Goal: Communication & Community: Answer question/provide support

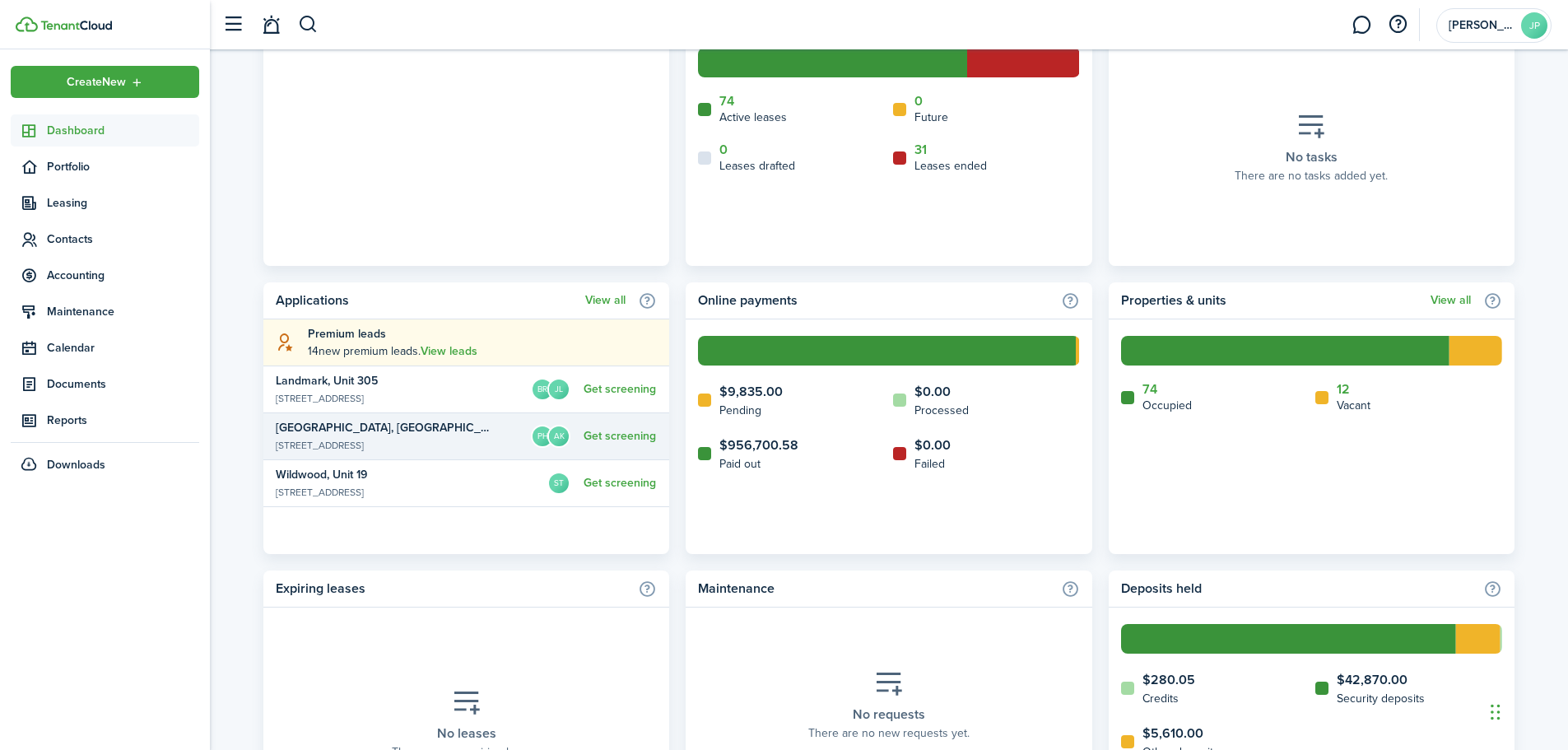
scroll to position [775, 0]
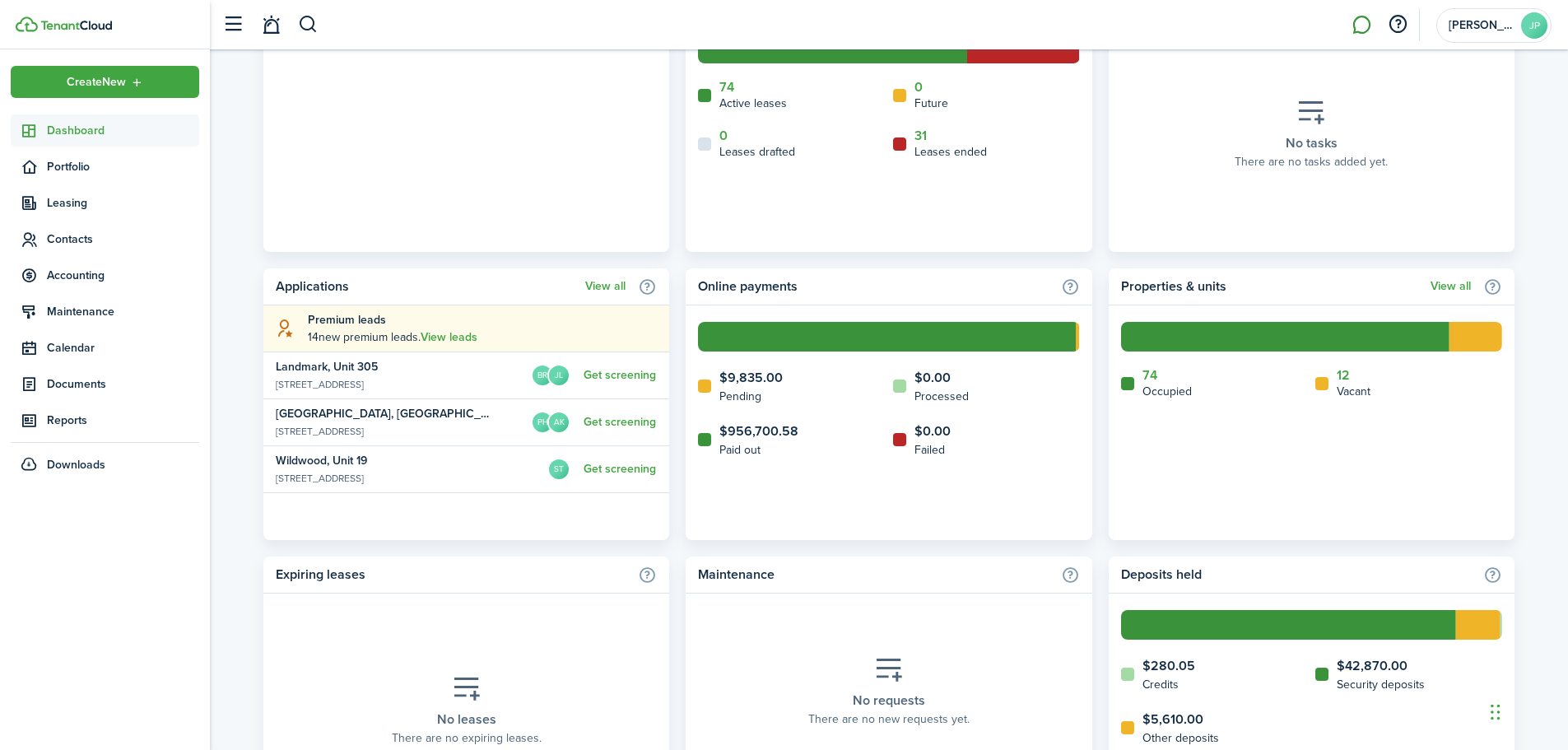
click at [1355, 32] on link at bounding box center [1361, 25] width 32 height 42
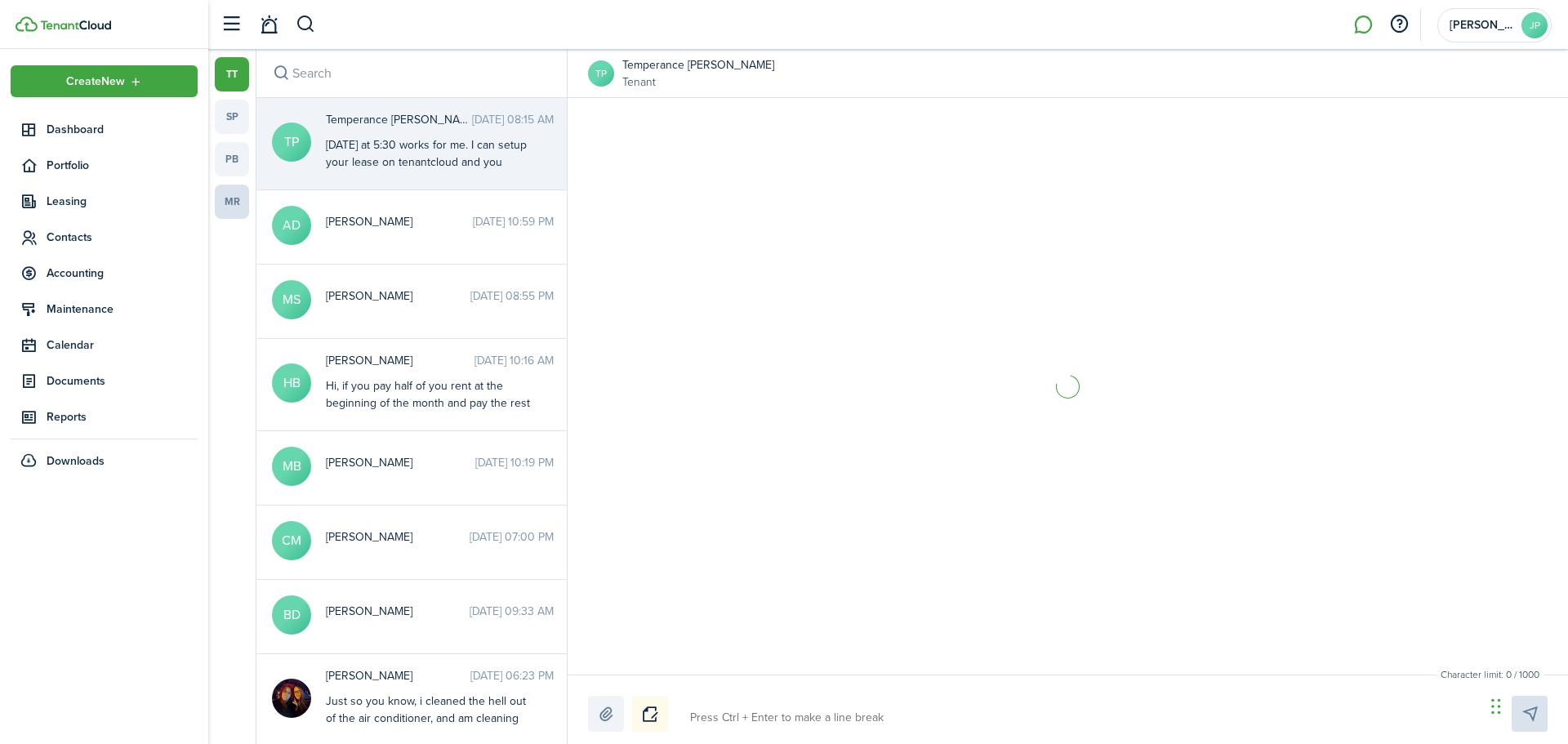
scroll to position [1786, 0]
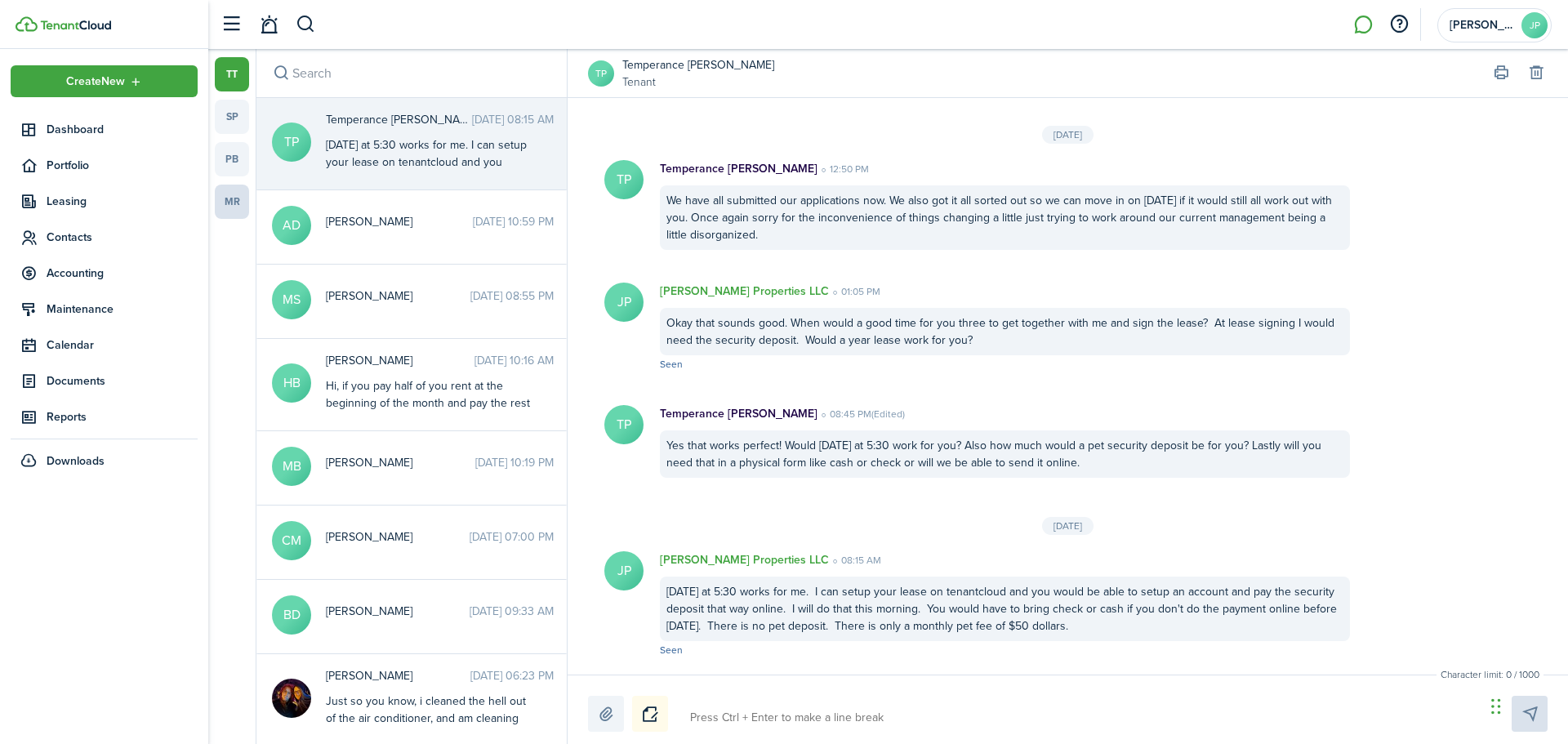
click at [227, 199] on link "mr" at bounding box center [232, 202] width 34 height 34
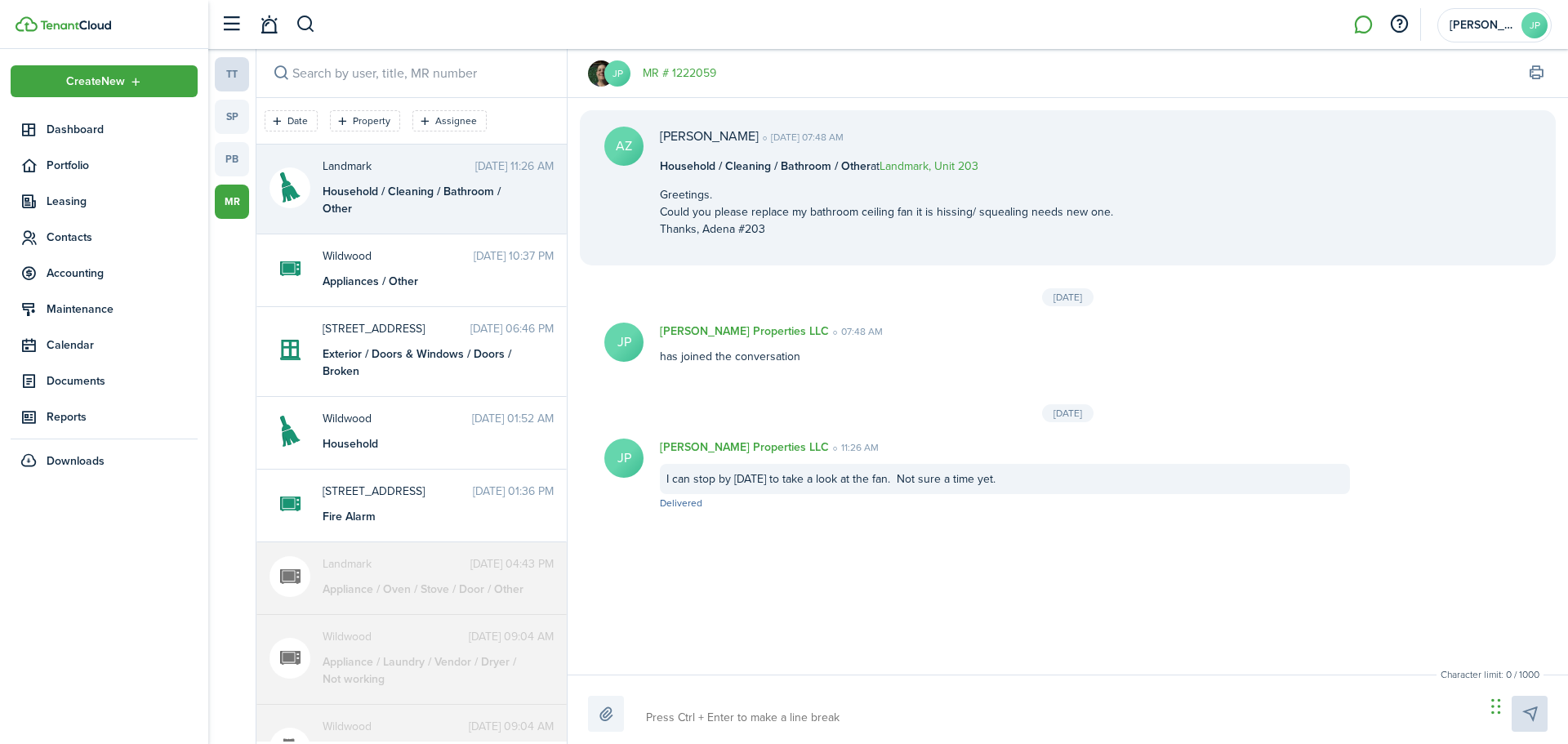
click at [215, 67] on link "tt" at bounding box center [232, 74] width 34 height 34
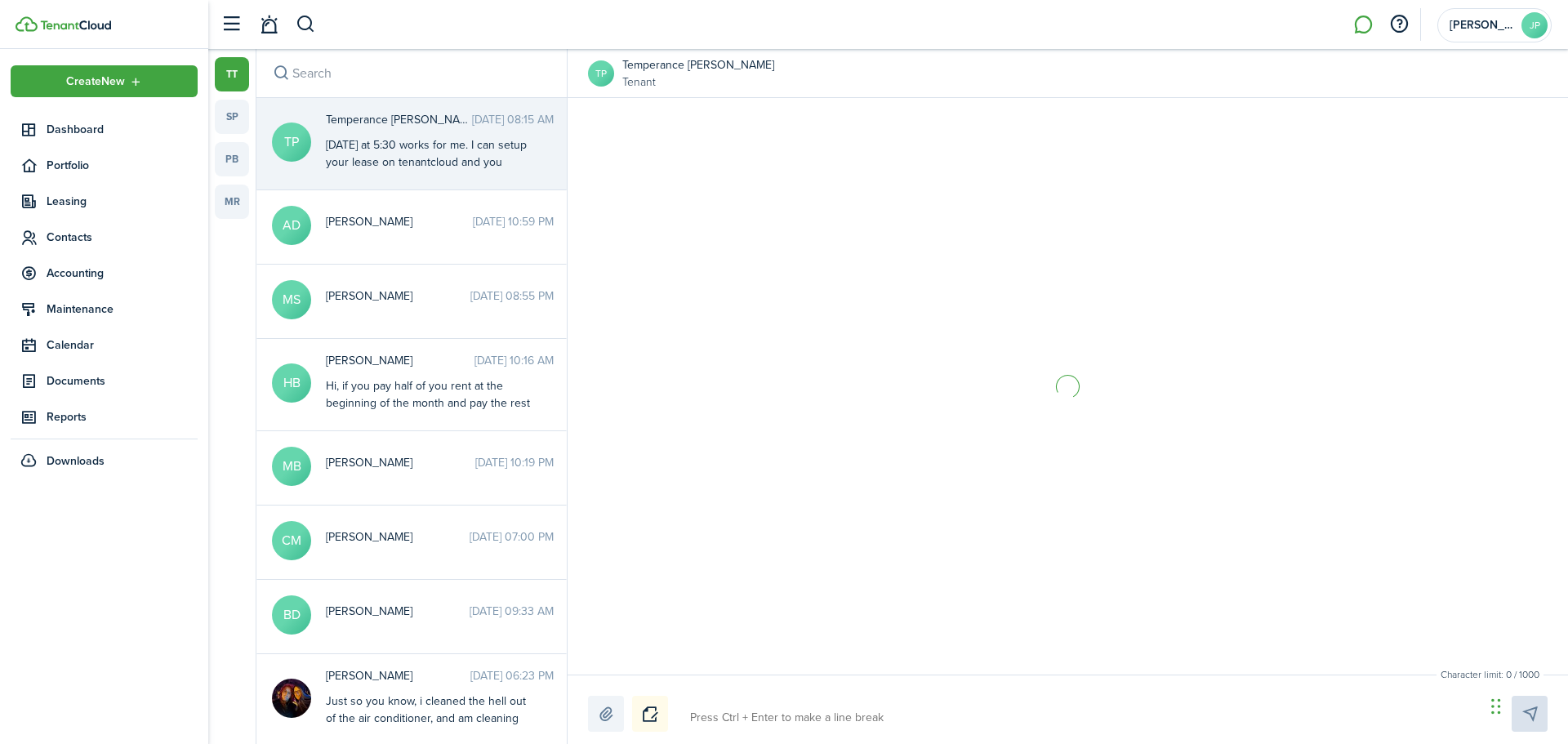
scroll to position [1786, 0]
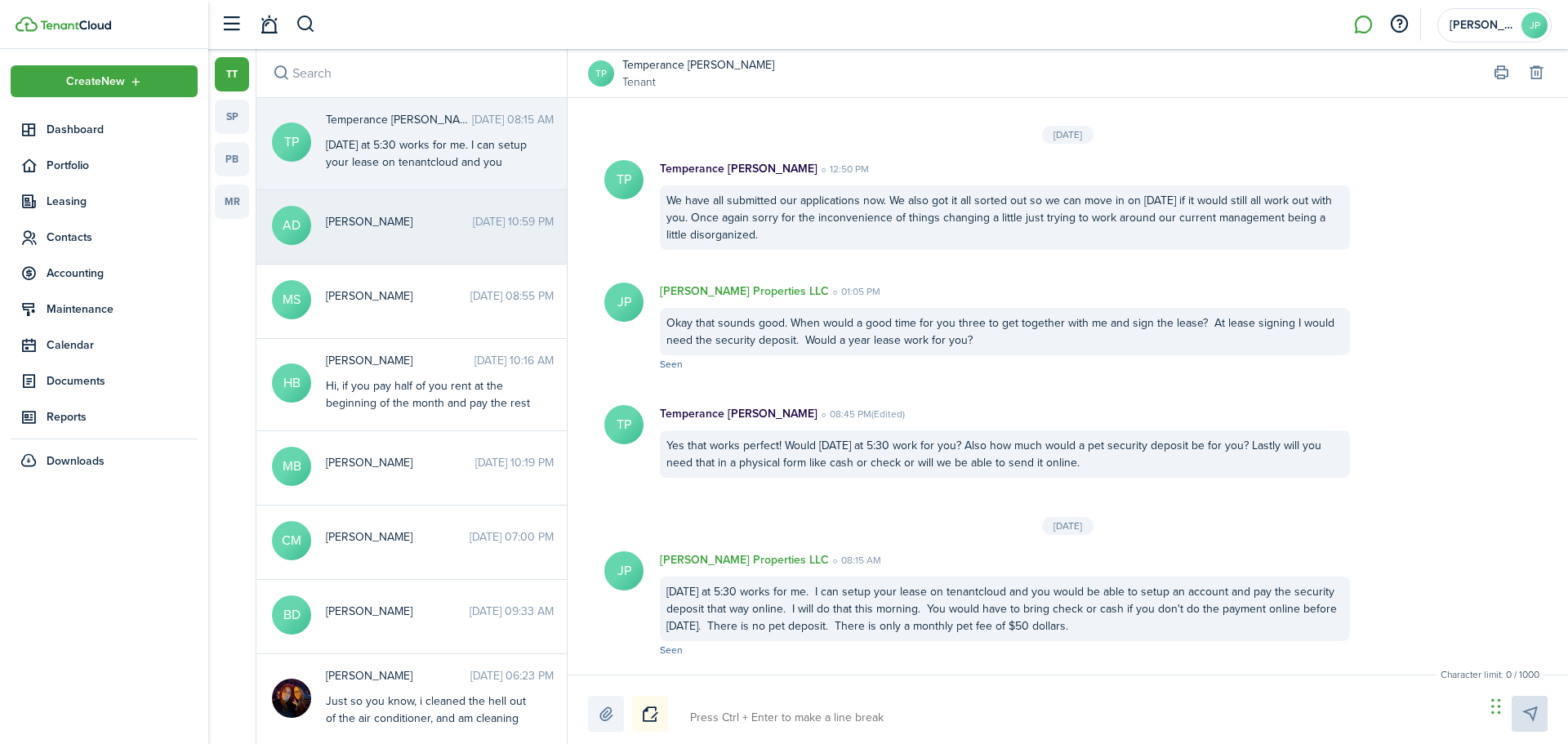
click at [404, 225] on span "[PERSON_NAME]" at bounding box center [399, 222] width 147 height 17
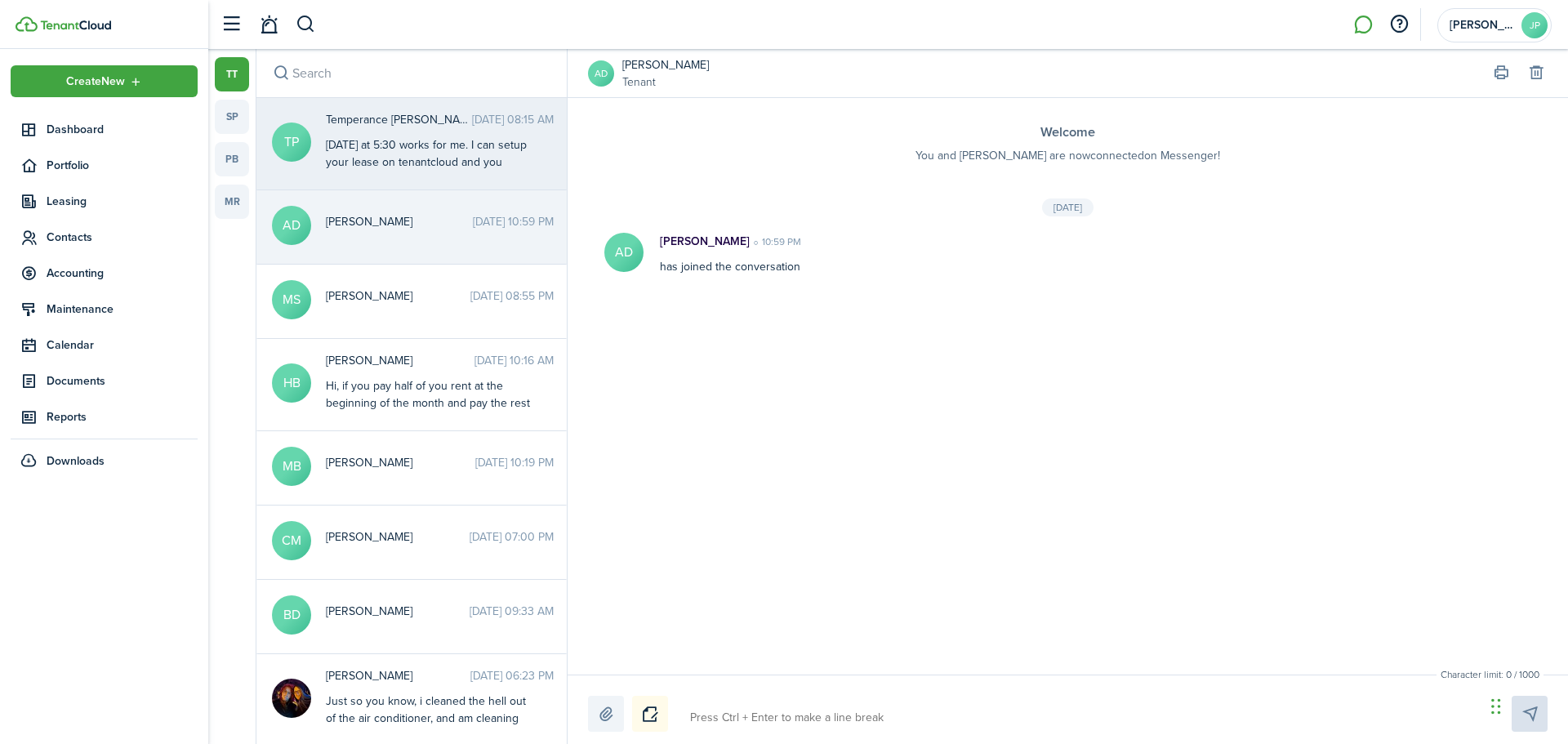
click at [381, 134] on div "Temperance [PERSON_NAME] [DATE] 08:15 AM [DATE] at 5:30 works for me. I can set…" at bounding box center [440, 142] width 252 height 62
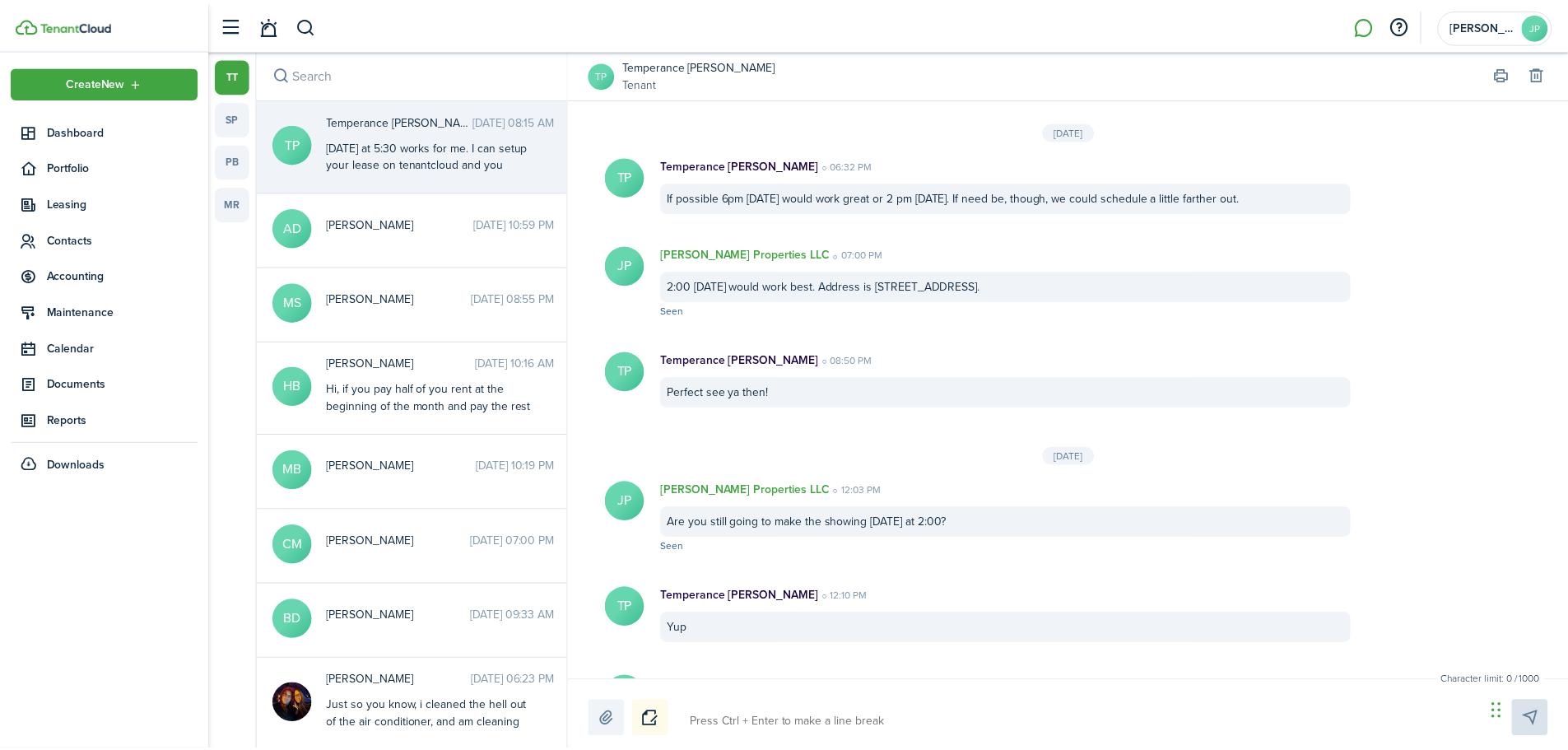
scroll to position [1800, 0]
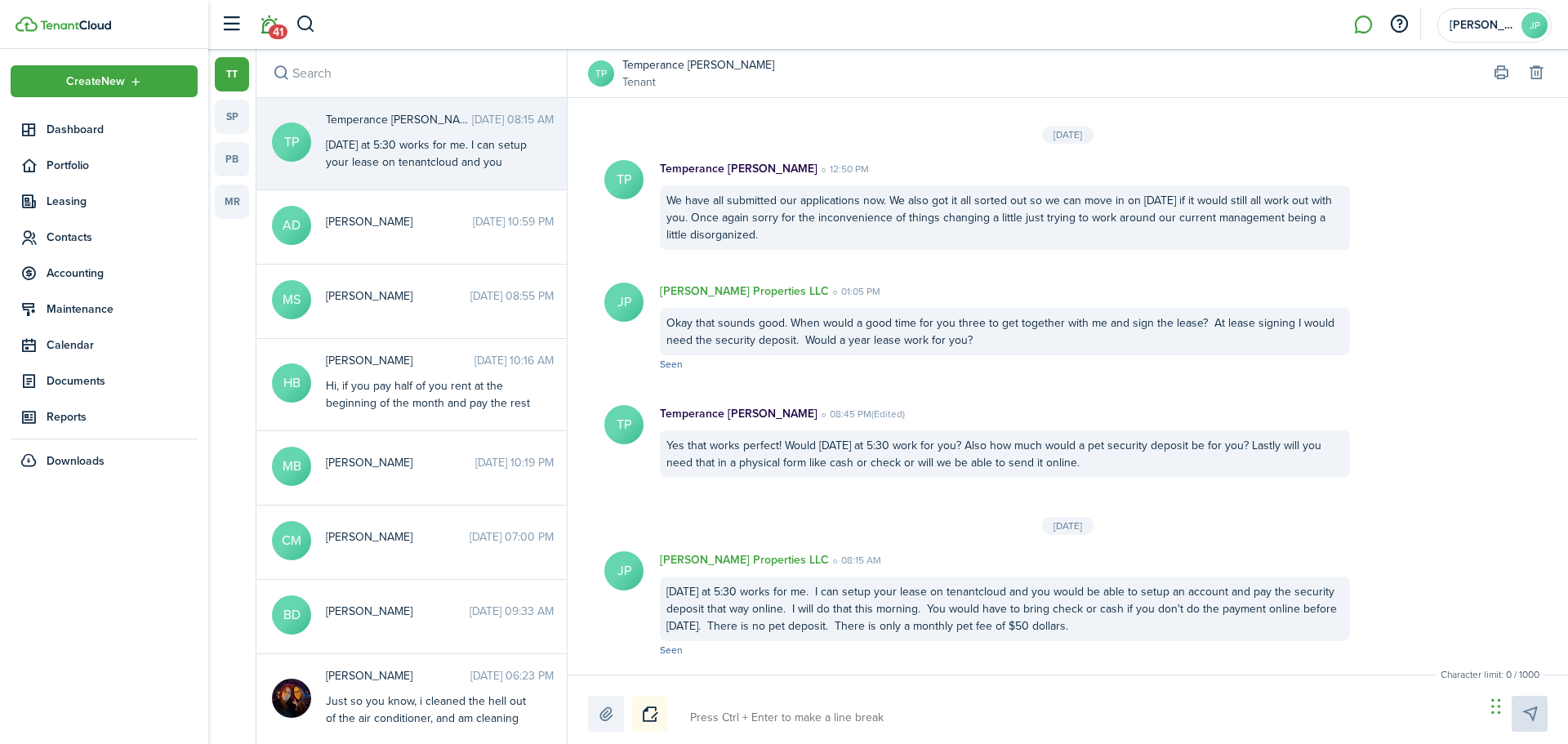
click at [264, 18] on link "41" at bounding box center [268, 25] width 31 height 42
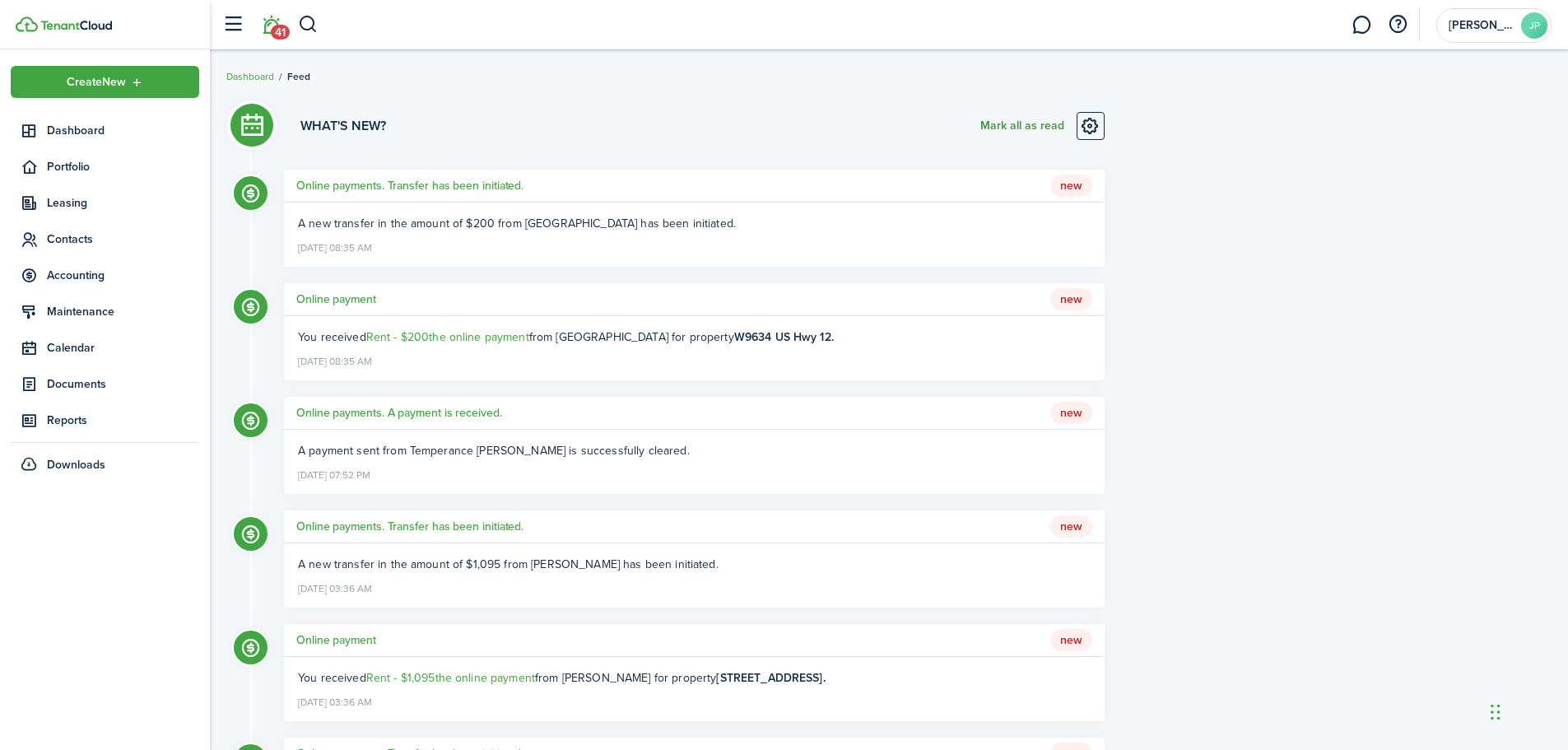
click at [1002, 131] on button "Mark all as read" at bounding box center [1022, 126] width 84 height 28
